Goal: Task Accomplishment & Management: Use online tool/utility

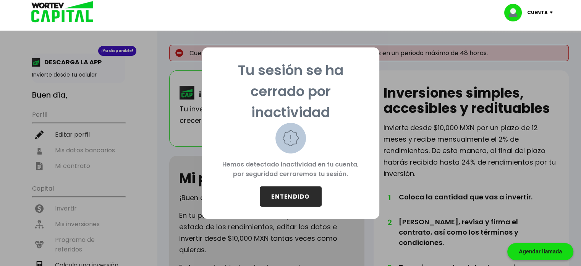
click at [297, 195] on button "ENTENDIDO" at bounding box center [291, 196] width 62 height 20
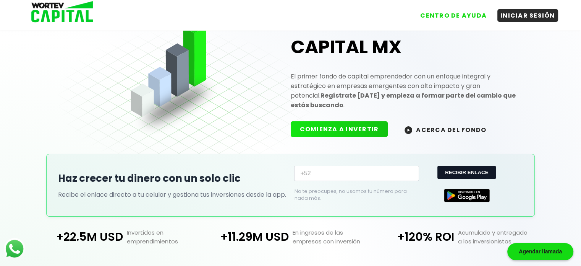
scroll to position [38, 0]
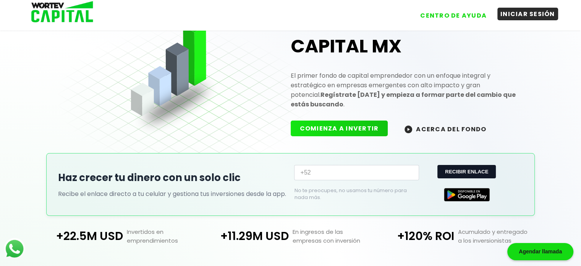
click at [520, 16] on button "INICIAR SESIÓN" at bounding box center [528, 14] width 61 height 13
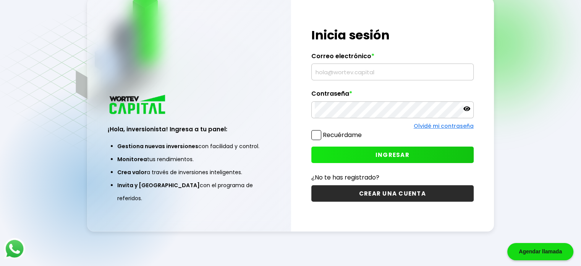
type input "[EMAIL_ADDRESS][DOMAIN_NAME]"
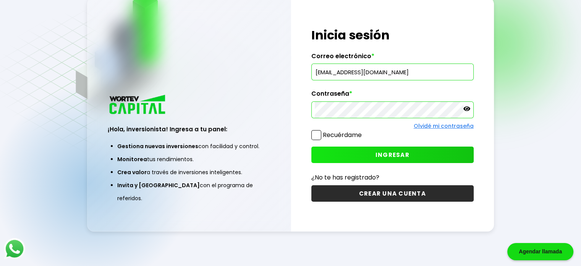
click at [318, 132] on span at bounding box center [317, 135] width 10 height 10
click at [364, 131] on input "Recuérdame" at bounding box center [364, 131] width 0 height 0
click at [387, 152] on span "INGRESAR" at bounding box center [393, 155] width 34 height 8
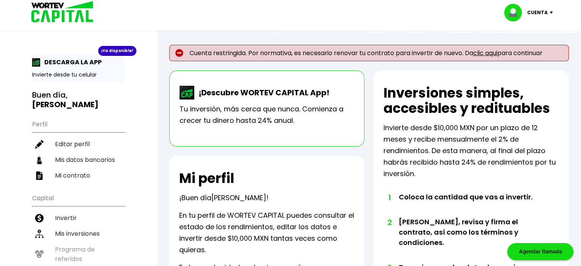
click at [488, 52] on link "clic aqui" at bounding box center [486, 53] width 24 height 9
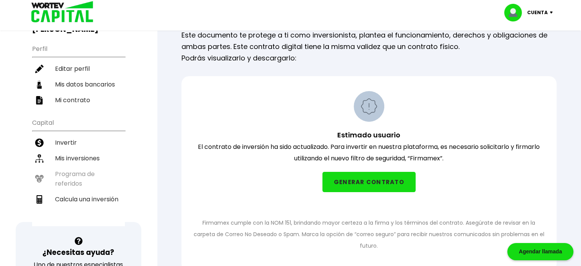
scroll to position [76, 0]
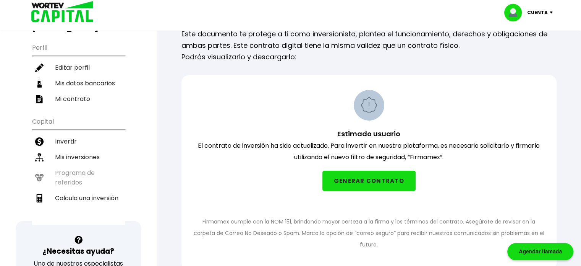
click at [355, 179] on button "GENERAR CONTRATO" at bounding box center [369, 180] width 93 height 20
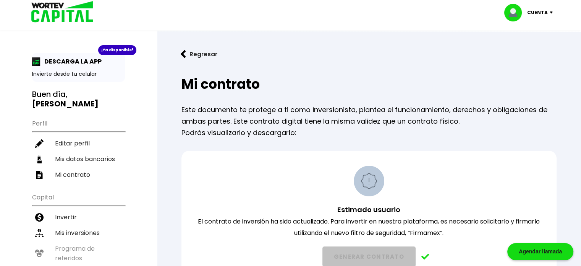
scroll to position [0, 0]
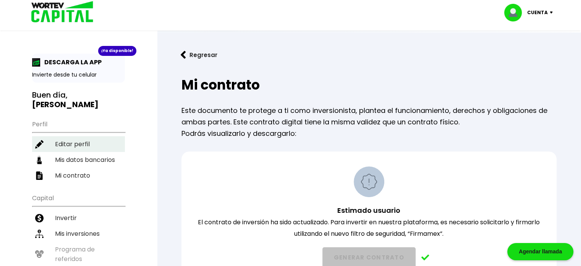
click at [70, 136] on li "Editar perfil" at bounding box center [78, 144] width 93 height 16
select select "Hombre"
select select "Licenciatura"
select select "DF"
select select "Santander"
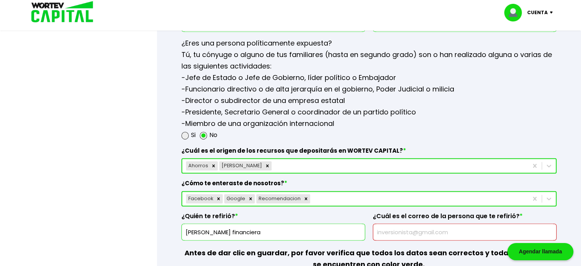
scroll to position [1032, 0]
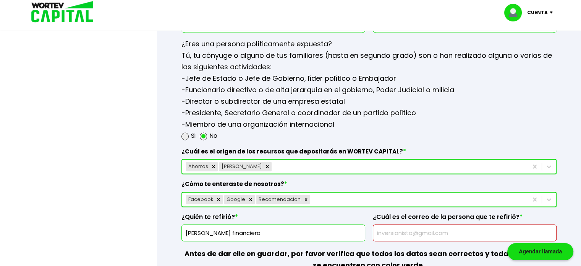
click at [58, 0] on img at bounding box center [59, 12] width 73 height 25
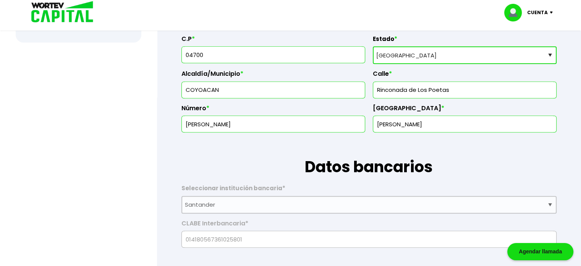
scroll to position [344, 0]
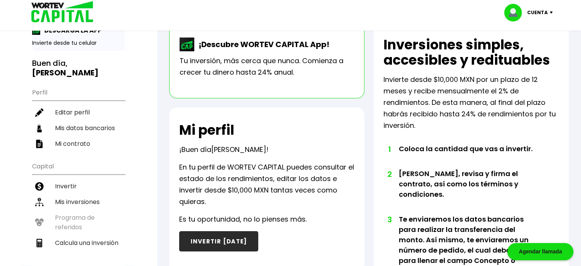
scroll to position [20, 0]
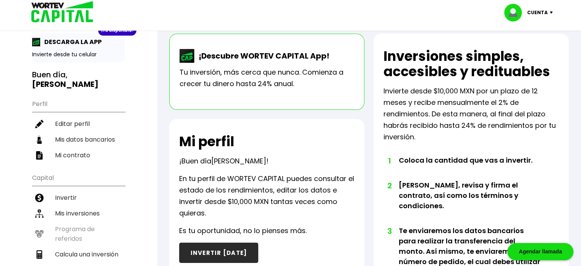
click at [93, 246] on li "Calcula una inversión" at bounding box center [78, 254] width 93 height 16
select select "1"
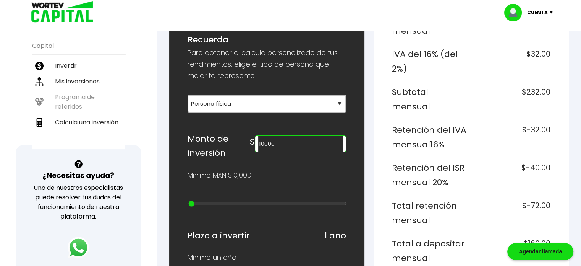
scroll to position [153, 0]
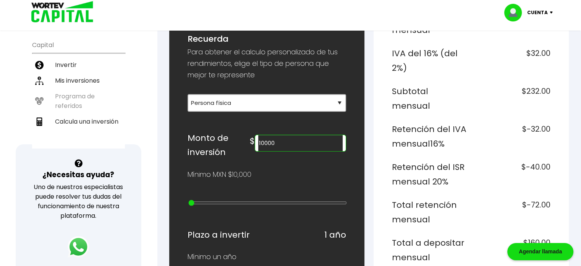
click at [295, 142] on input "10000" at bounding box center [300, 143] width 84 height 16
click at [283, 139] on input "100000" at bounding box center [300, 143] width 84 height 16
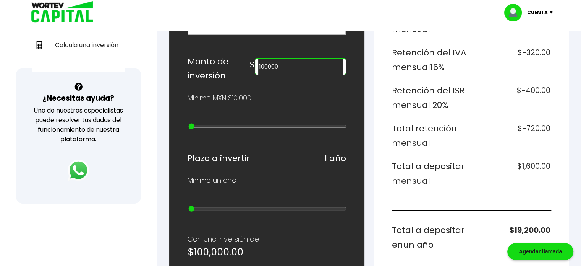
scroll to position [229, 0]
type input "20000"
type input "1"
type input "30000"
type input "2"
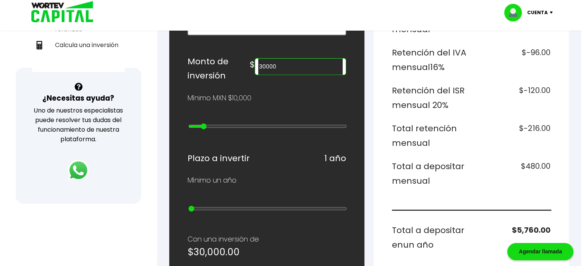
type input "40000"
type input "3"
type input "50000"
type input "4"
type input "60000"
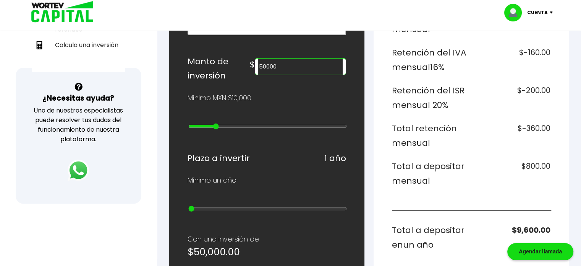
type input "5"
type input "70000"
type input "6"
type input "80000"
type input "7"
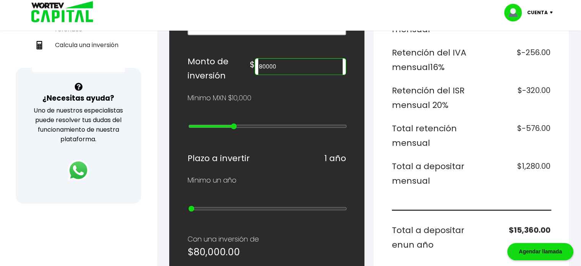
type input "90000"
type input "8"
type input "100000"
drag, startPoint x: 192, startPoint y: 123, endPoint x: 246, endPoint y: 127, distance: 54.8
type input "9"
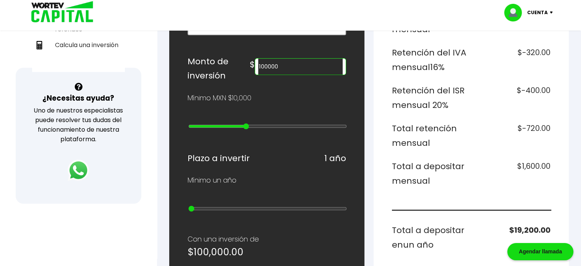
click at [246, 127] on input "range" at bounding box center [267, 126] width 159 height 6
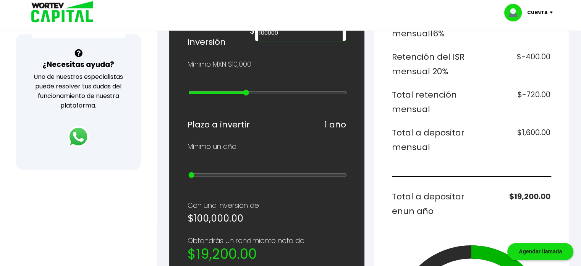
scroll to position [268, 0]
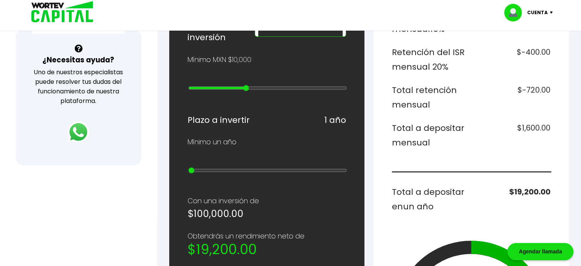
type input "200000"
type input "10"
type input "300000"
type input "11"
type input "400000"
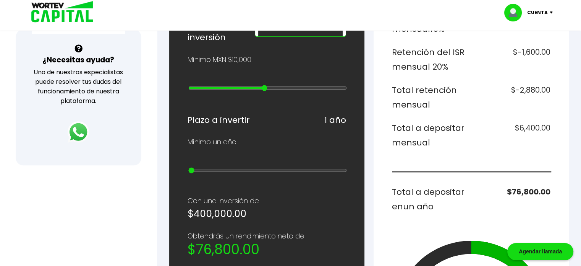
drag, startPoint x: 245, startPoint y: 86, endPoint x: 266, endPoint y: 89, distance: 21.2
type input "12"
click at [266, 89] on input "range" at bounding box center [267, 88] width 159 height 6
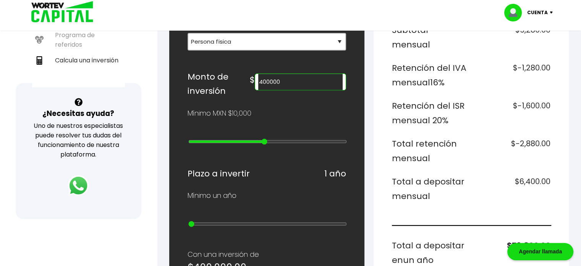
scroll to position [191, 0]
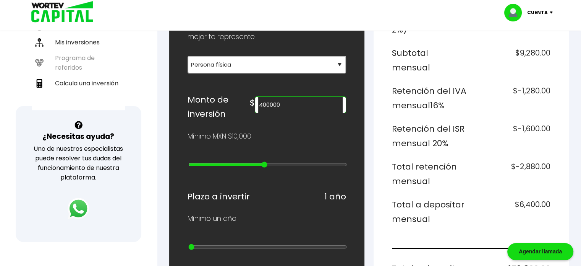
type input "500000"
type input "13"
type input "600000"
type input "14"
type input "700000"
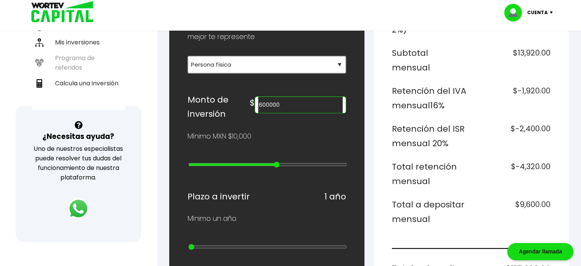
type input "15"
type input "800000"
type input "16"
type input "900000"
type input "17"
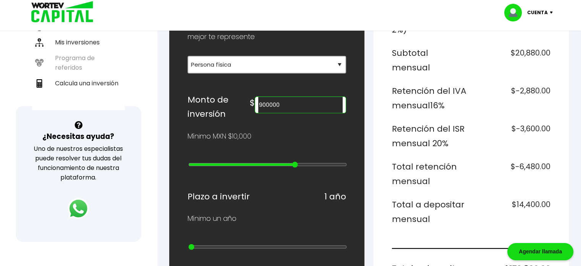
type input "1000000"
drag, startPoint x: 264, startPoint y: 160, endPoint x: 303, endPoint y: 161, distance: 38.6
type input "18"
click at [303, 161] on input "range" at bounding box center [267, 164] width 159 height 6
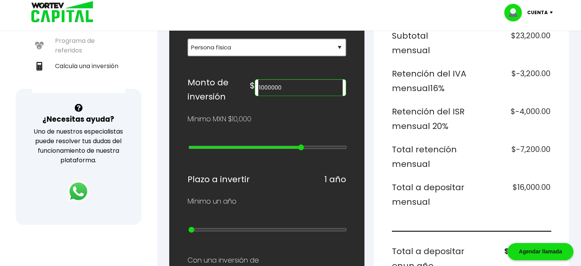
scroll to position [229, 0]
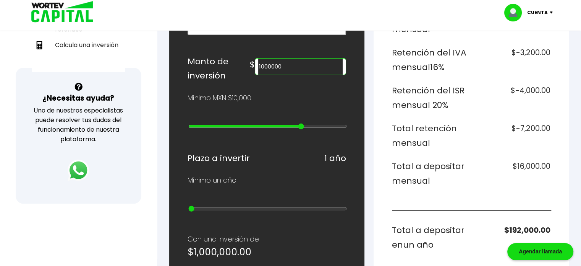
click at [313, 64] on input "1000000" at bounding box center [300, 66] width 84 height 16
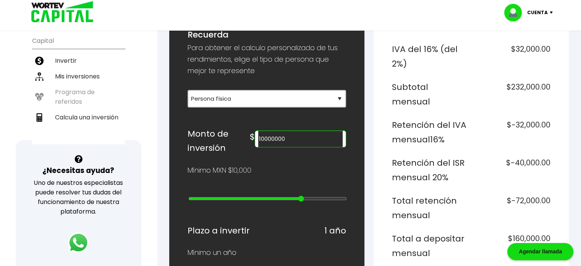
scroll to position [153, 0]
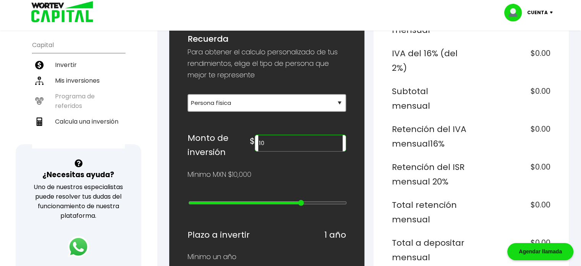
type input "1"
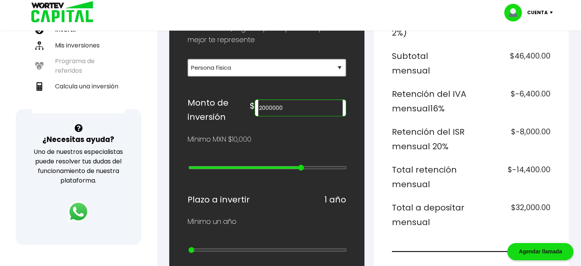
scroll to position [191, 0]
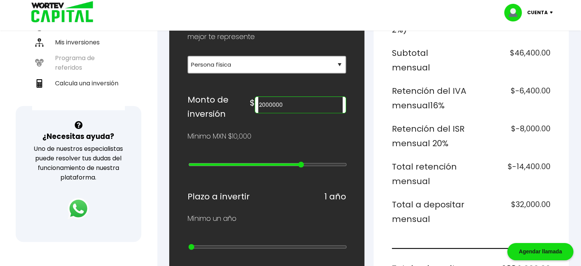
type input "2000000"
